Goal: Task Accomplishment & Management: Complete application form

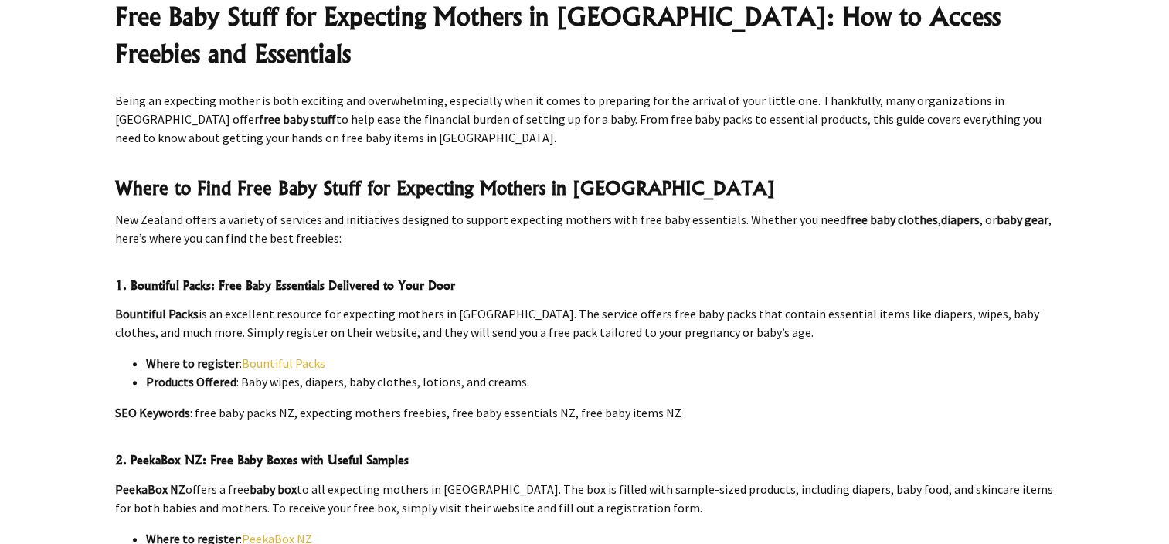
scroll to position [443, 0]
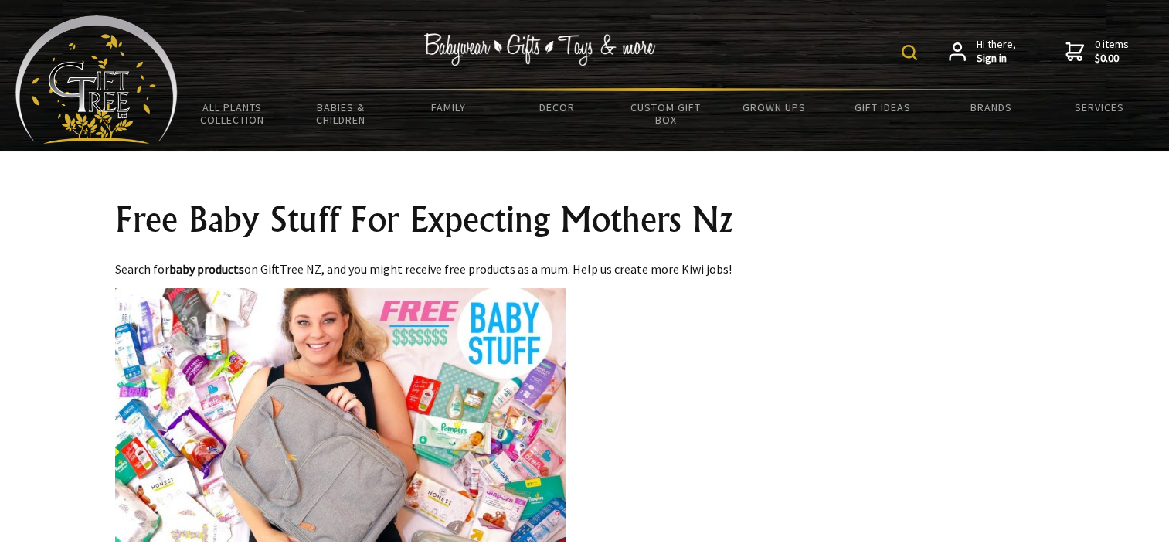
click at [983, 55] on strong "Sign in" at bounding box center [995, 59] width 39 height 14
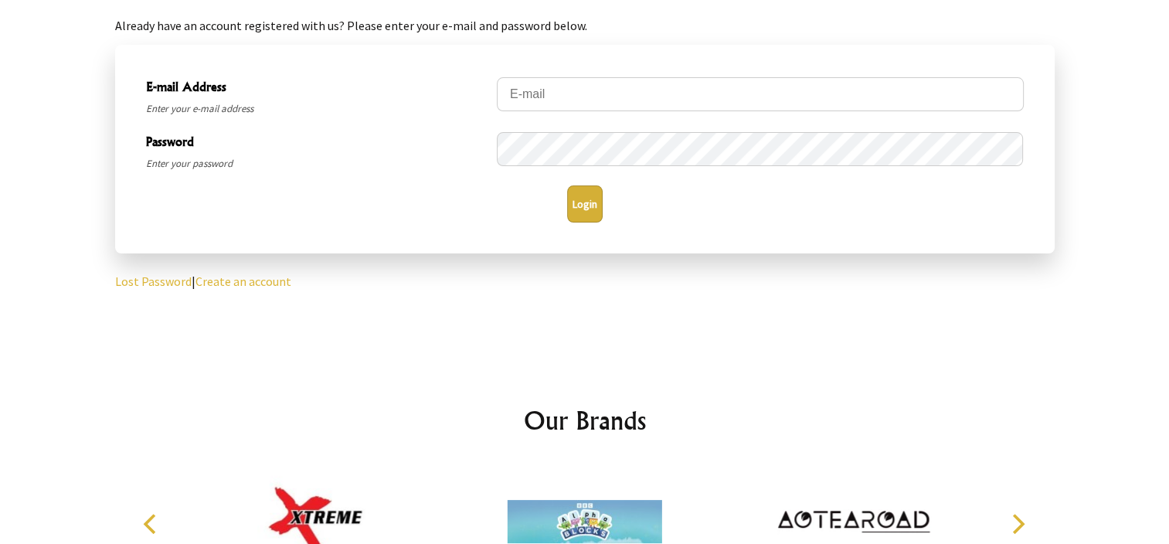
scroll to position [244, 0]
click at [213, 278] on link "Create an account" at bounding box center [243, 280] width 96 height 15
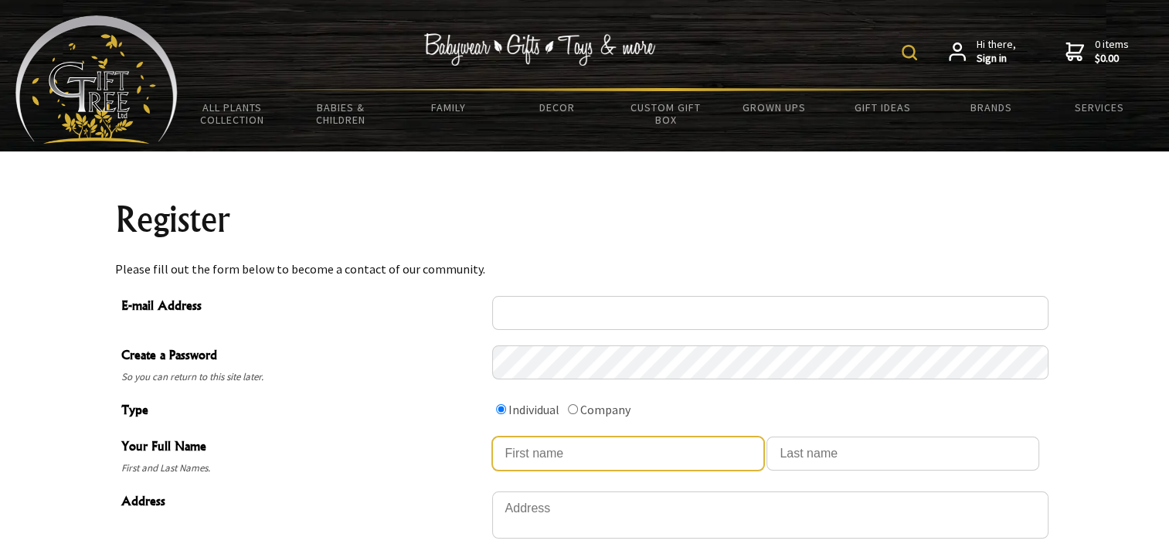
click at [525, 456] on input "Your Full Name" at bounding box center [628, 453] width 273 height 34
type input "Neldellaine"
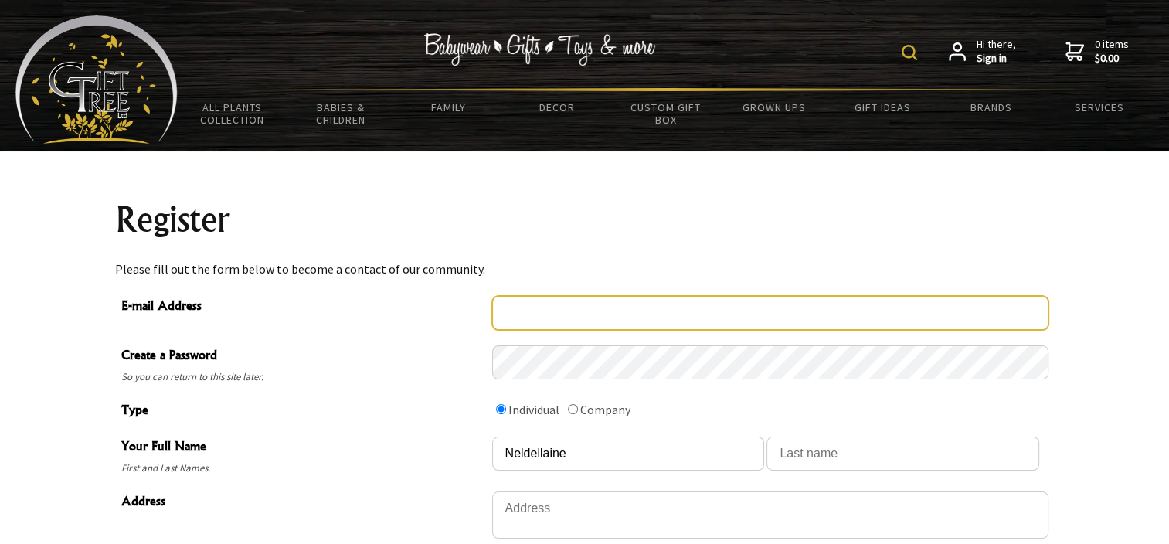
type input "neldy.ubana@yahoo.com"
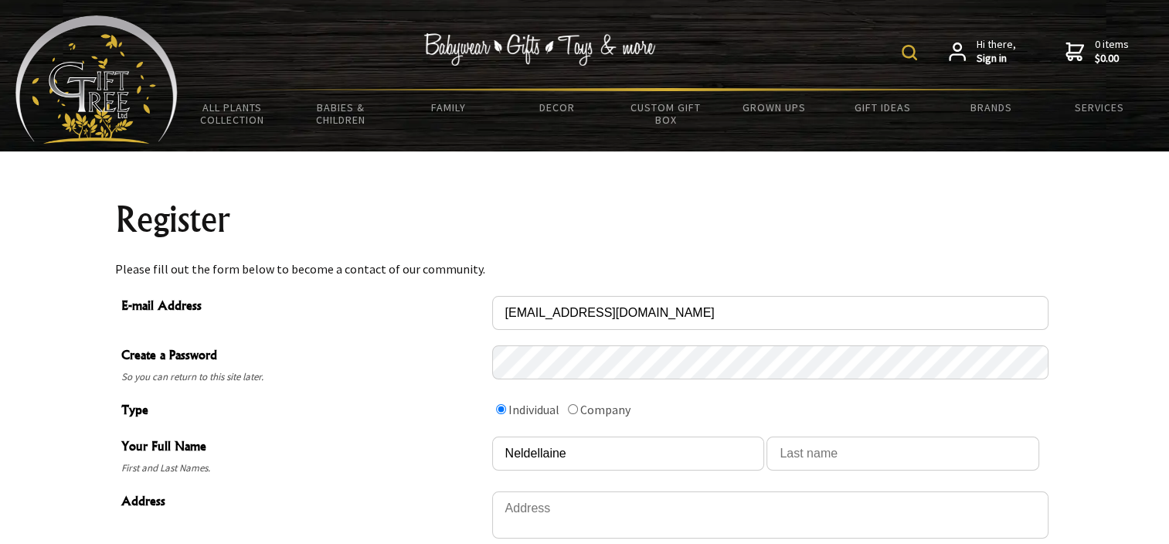
type input "UBANA"
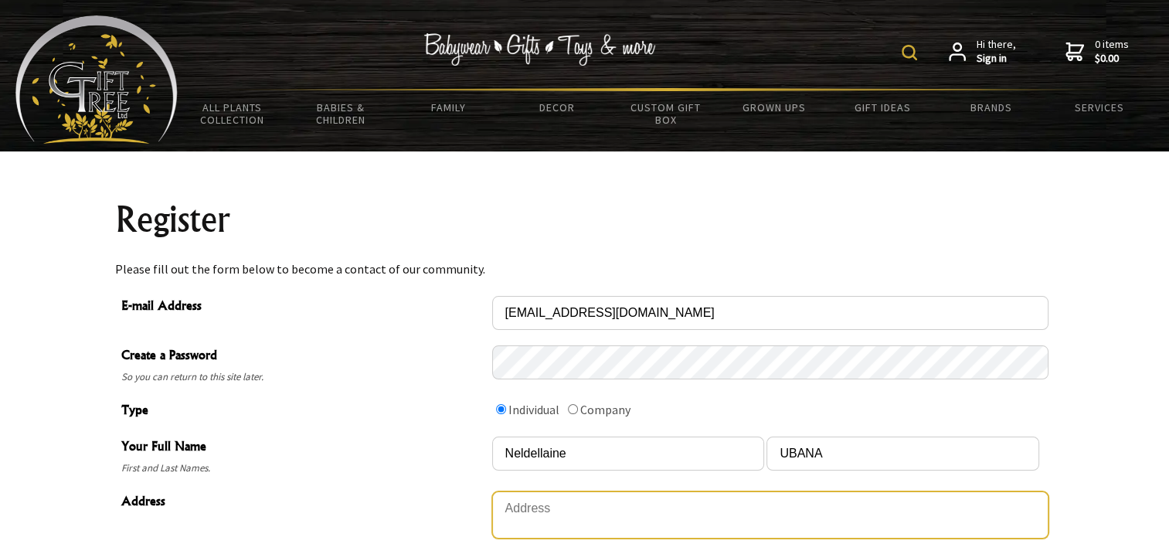
type textarea "3 Suburb Street"
type input "9300"
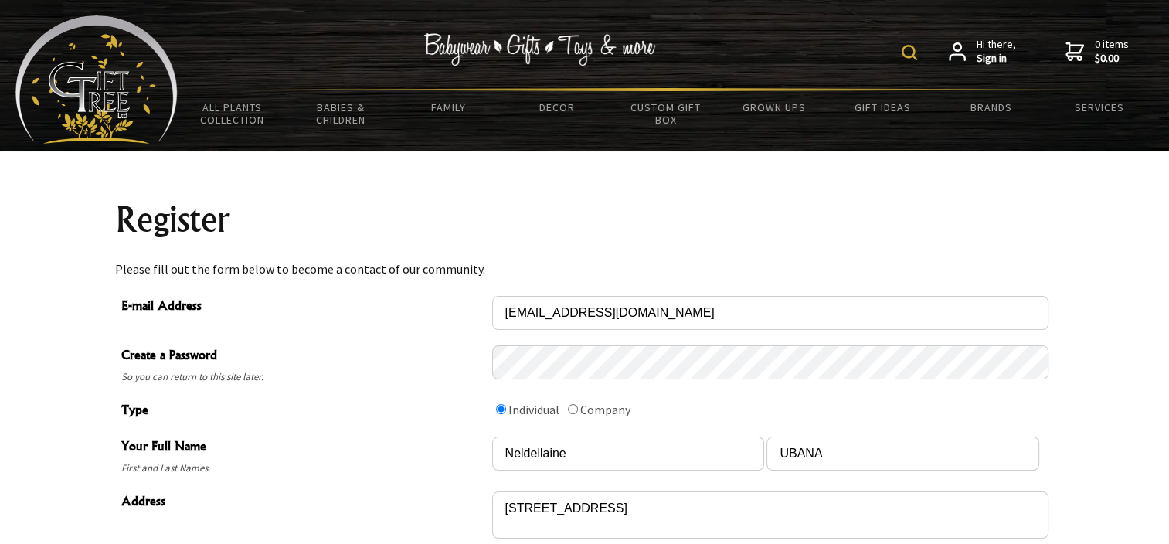
type input "0225688872"
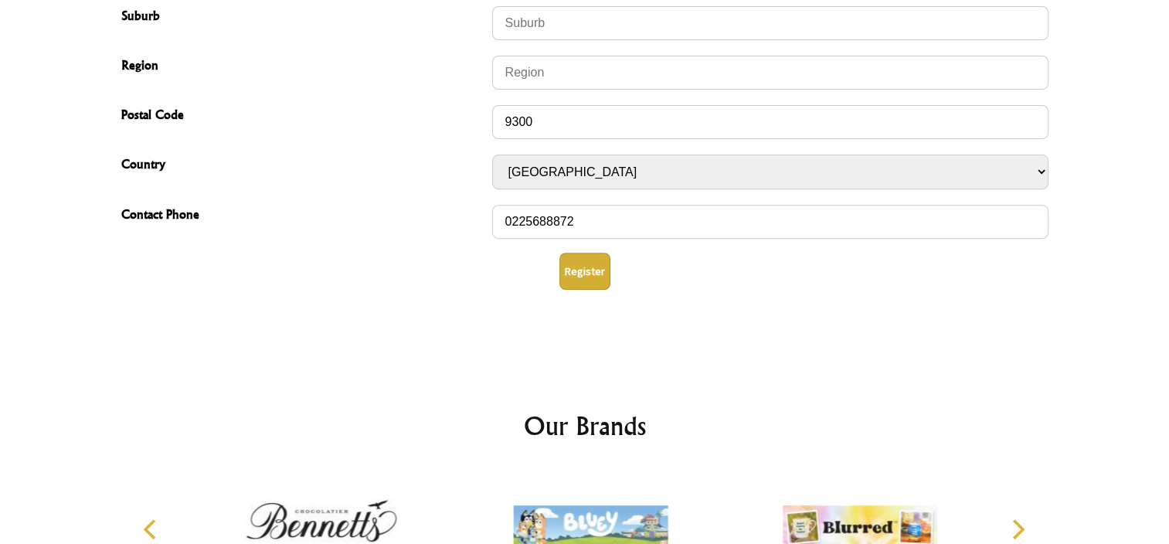
scroll to position [569, 0]
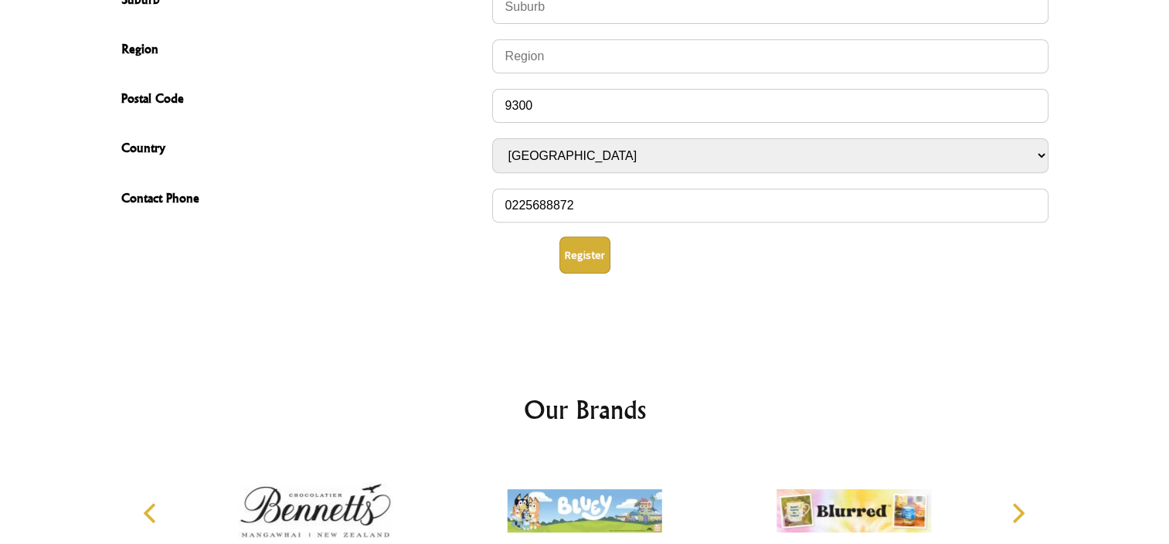
click at [587, 259] on button "Register" at bounding box center [584, 254] width 51 height 37
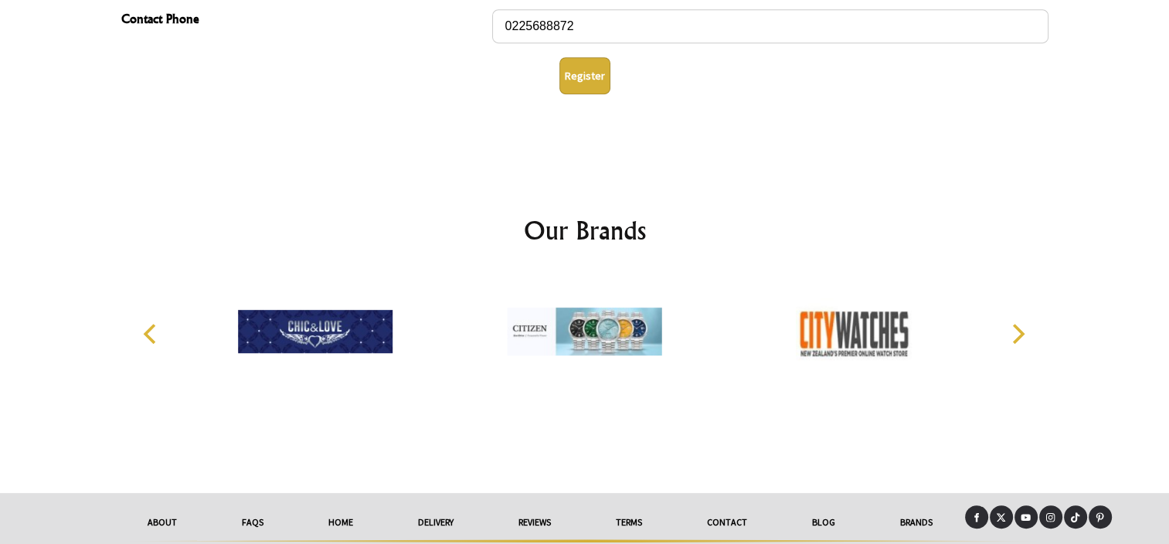
scroll to position [794, 0]
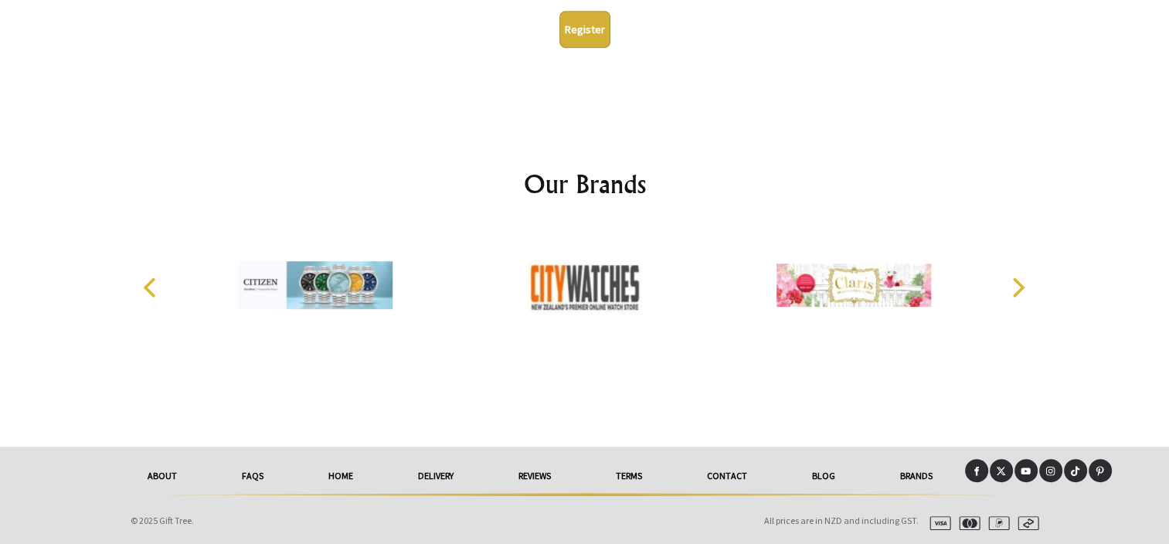
click at [590, 25] on button "Register" at bounding box center [584, 29] width 51 height 37
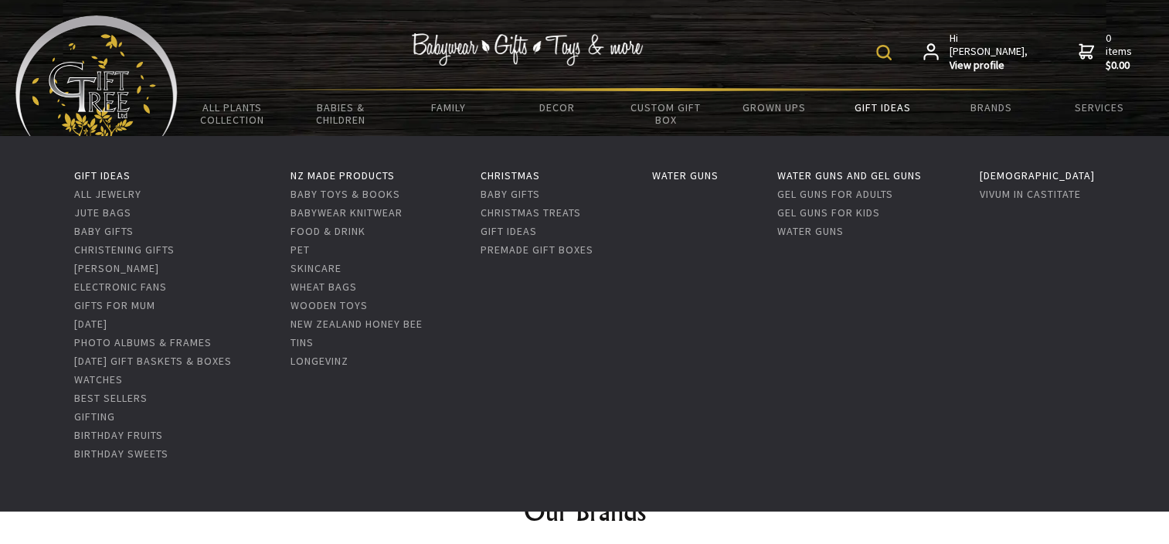
click at [879, 104] on link "Gift Ideas" at bounding box center [882, 107] width 108 height 32
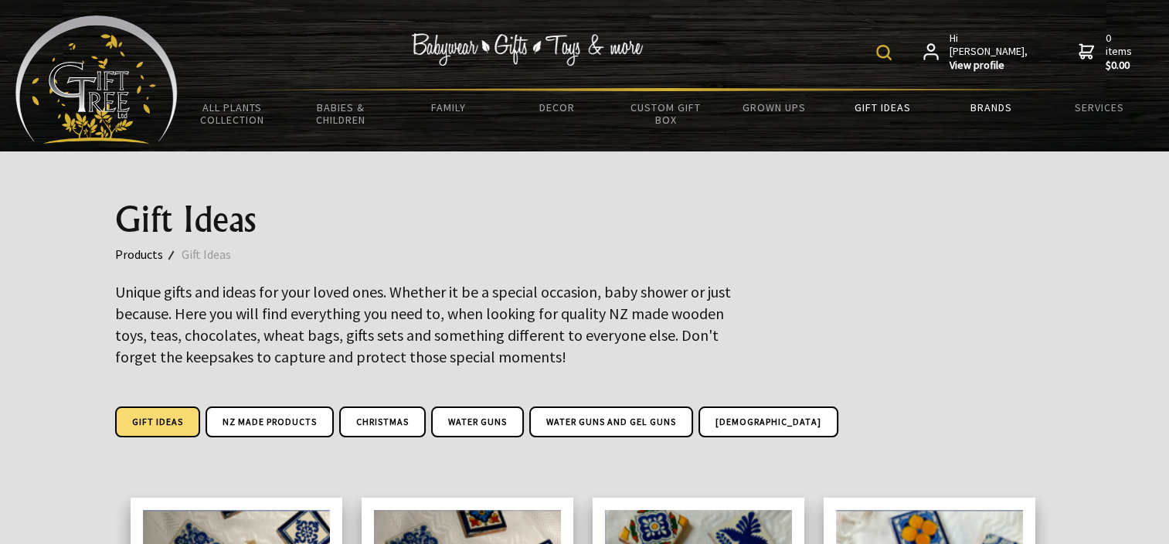
click at [992, 111] on link "Brands" at bounding box center [990, 107] width 108 height 32
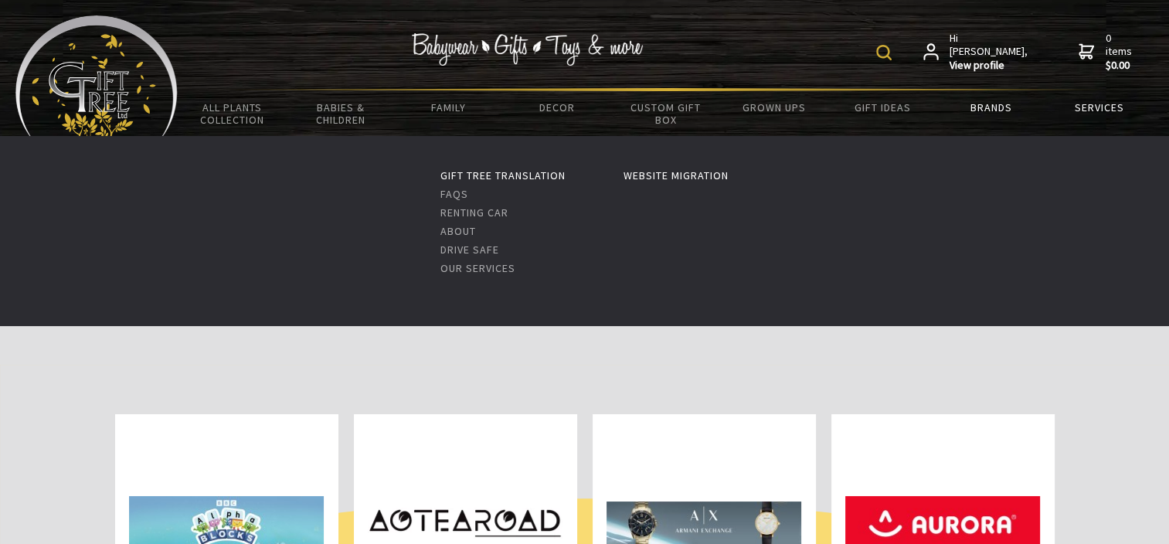
click at [1104, 108] on link "Services" at bounding box center [1099, 107] width 108 height 32
